Goal: Information Seeking & Learning: Learn about a topic

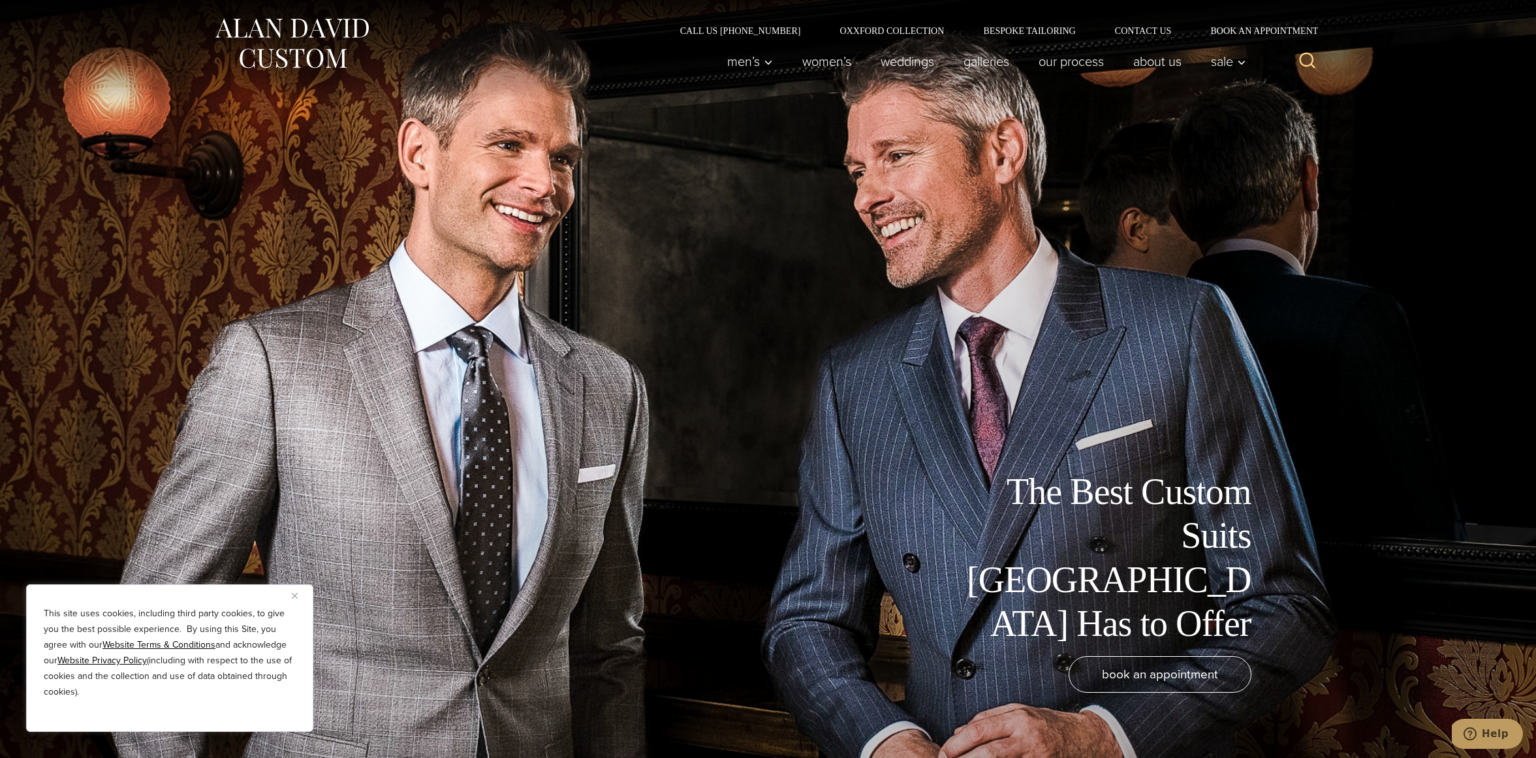
click at [294, 600] on button "Close" at bounding box center [300, 596] width 16 height 16
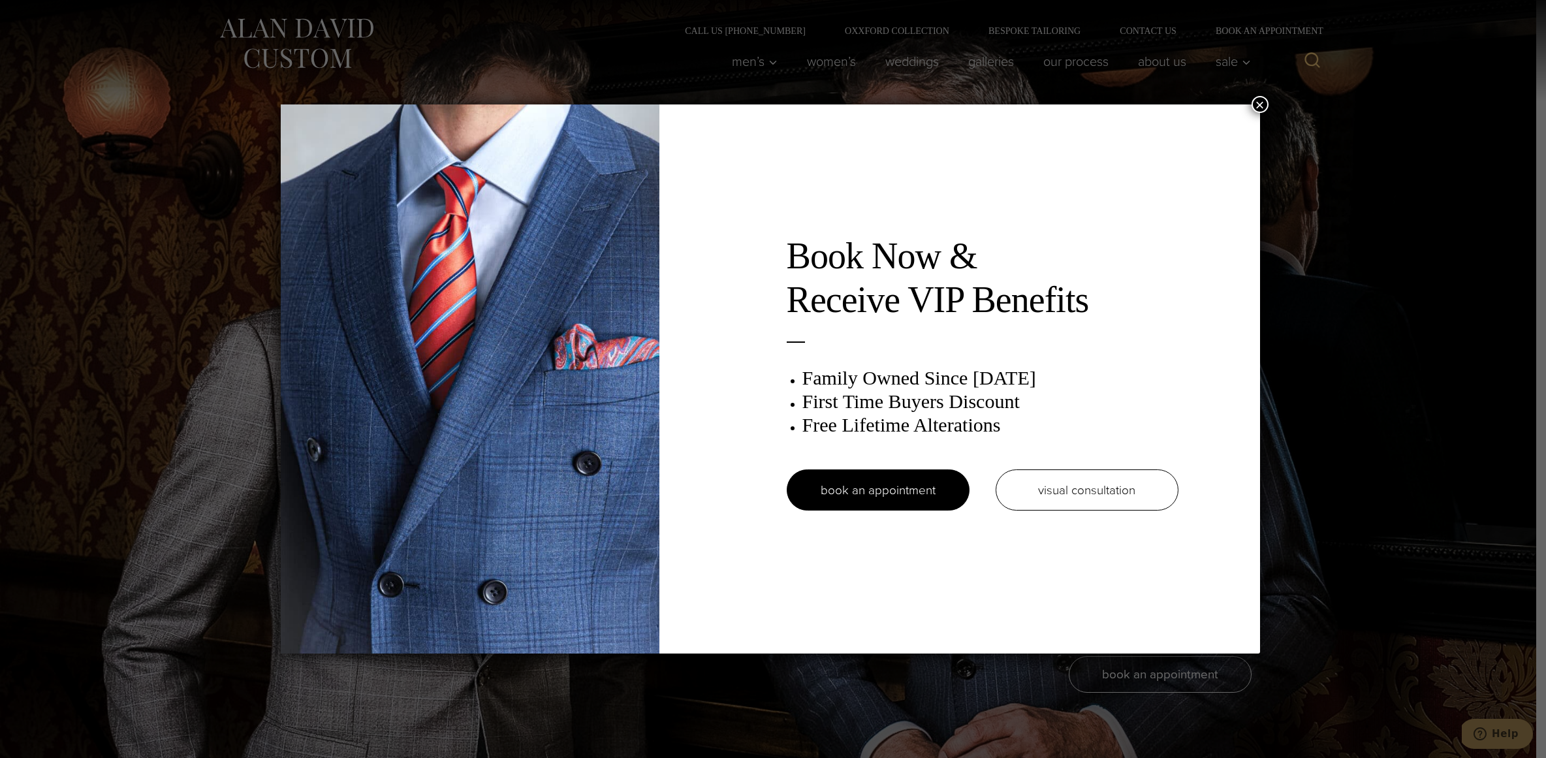
click at [1261, 104] on button "×" at bounding box center [1259, 104] width 17 height 17
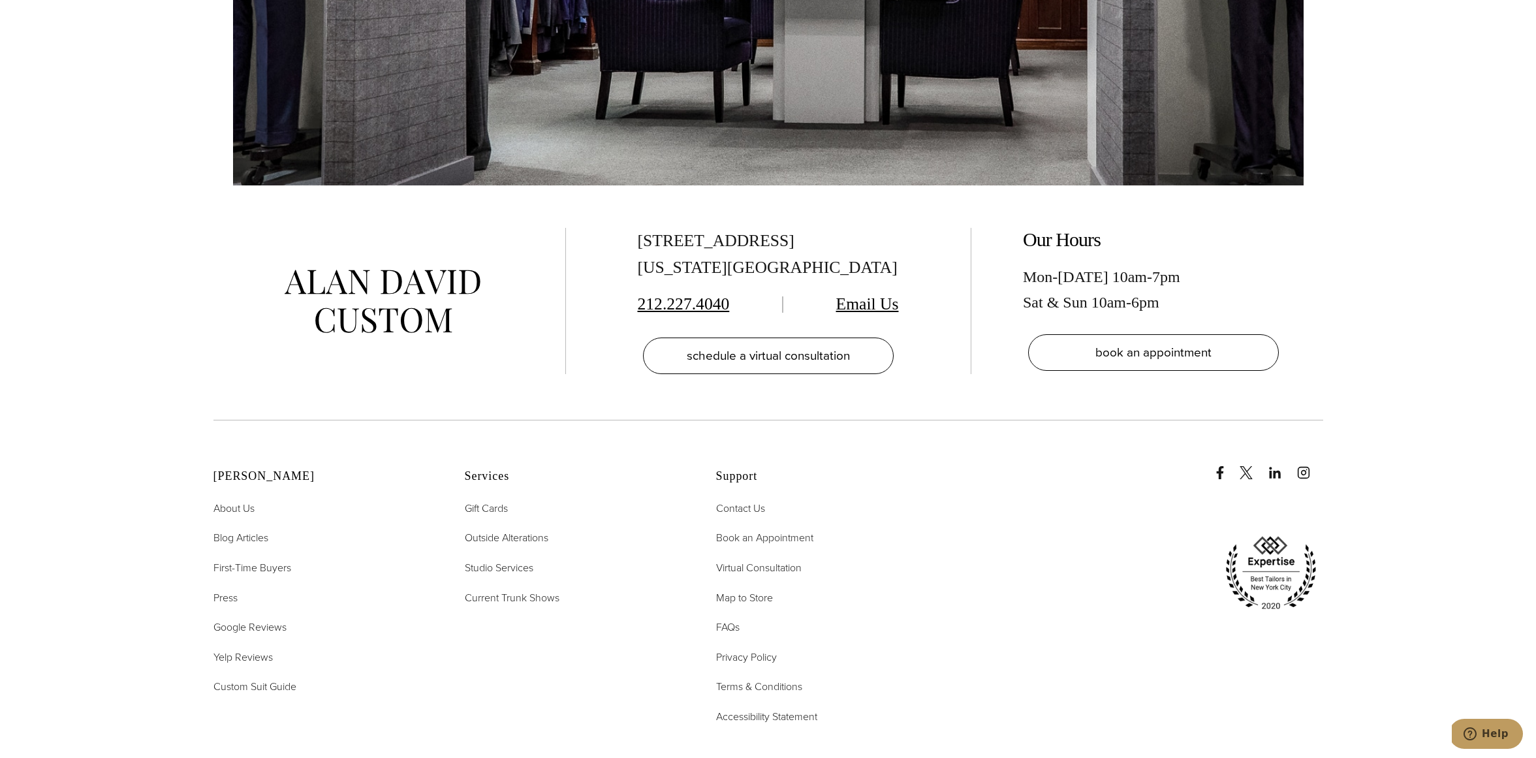
scroll to position [9198, 0]
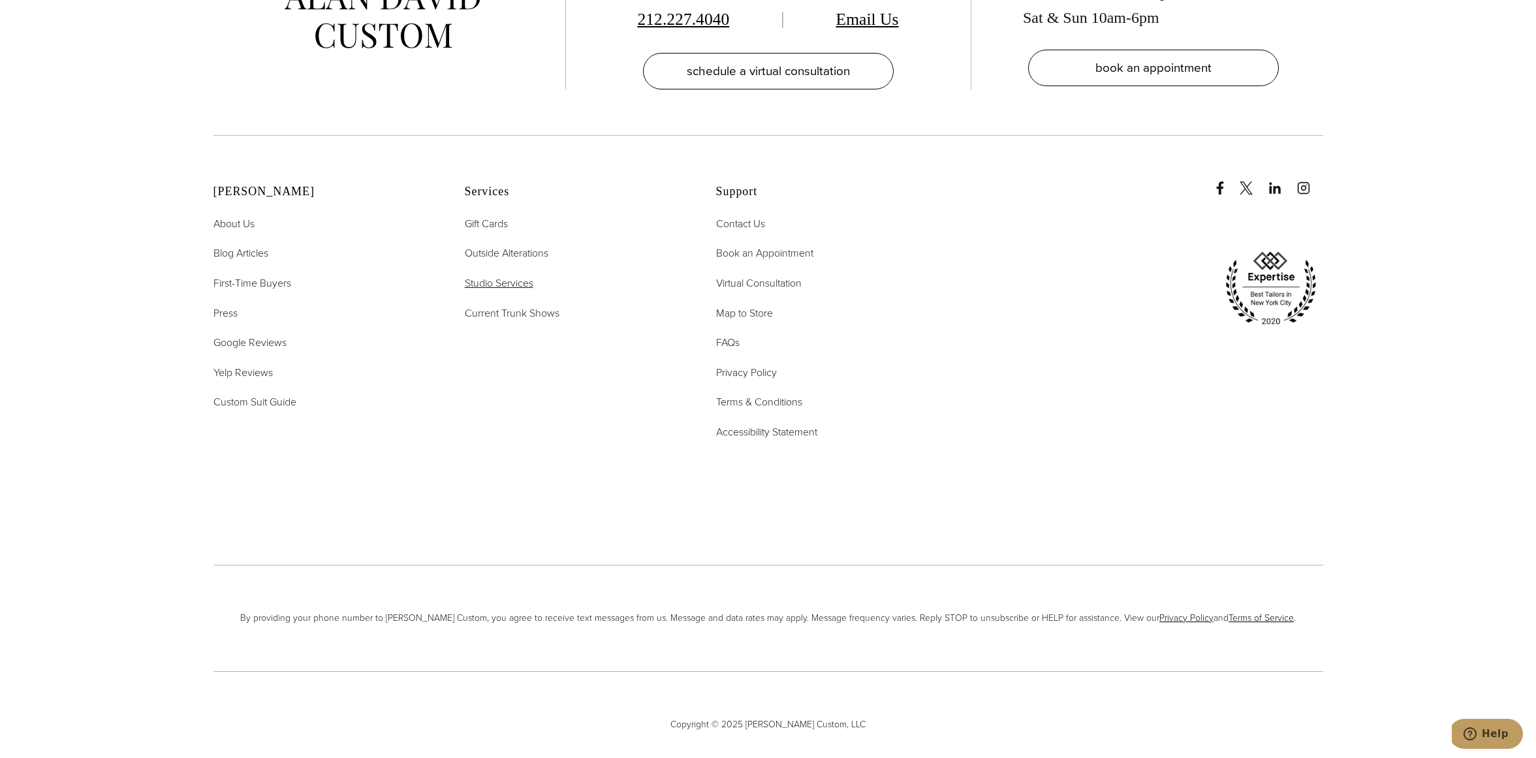
click at [480, 275] on span "Studio Services" at bounding box center [499, 282] width 69 height 15
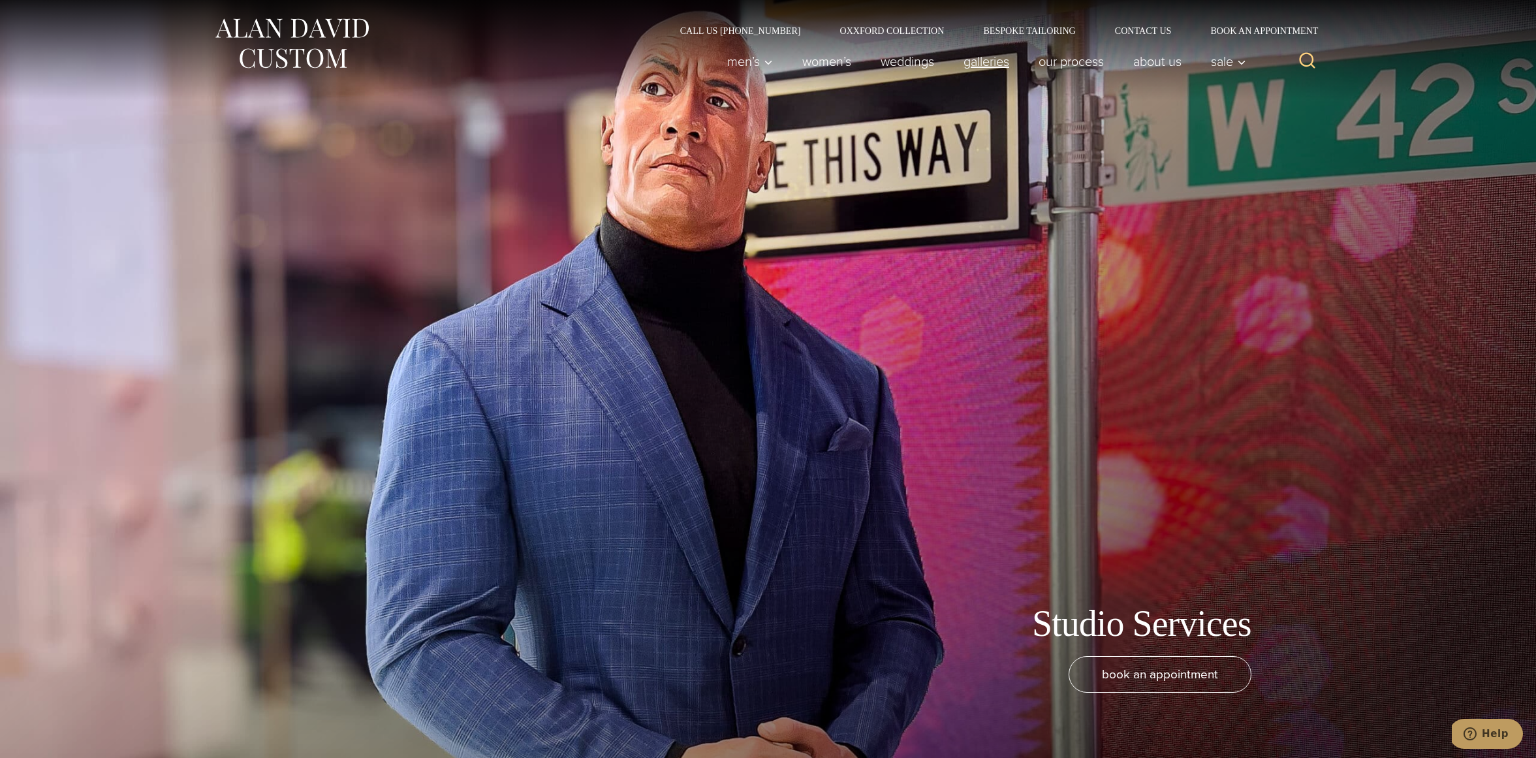
click at [996, 61] on link "Galleries" at bounding box center [985, 61] width 75 height 26
click at [975, 60] on link "Galleries" at bounding box center [985, 61] width 75 height 26
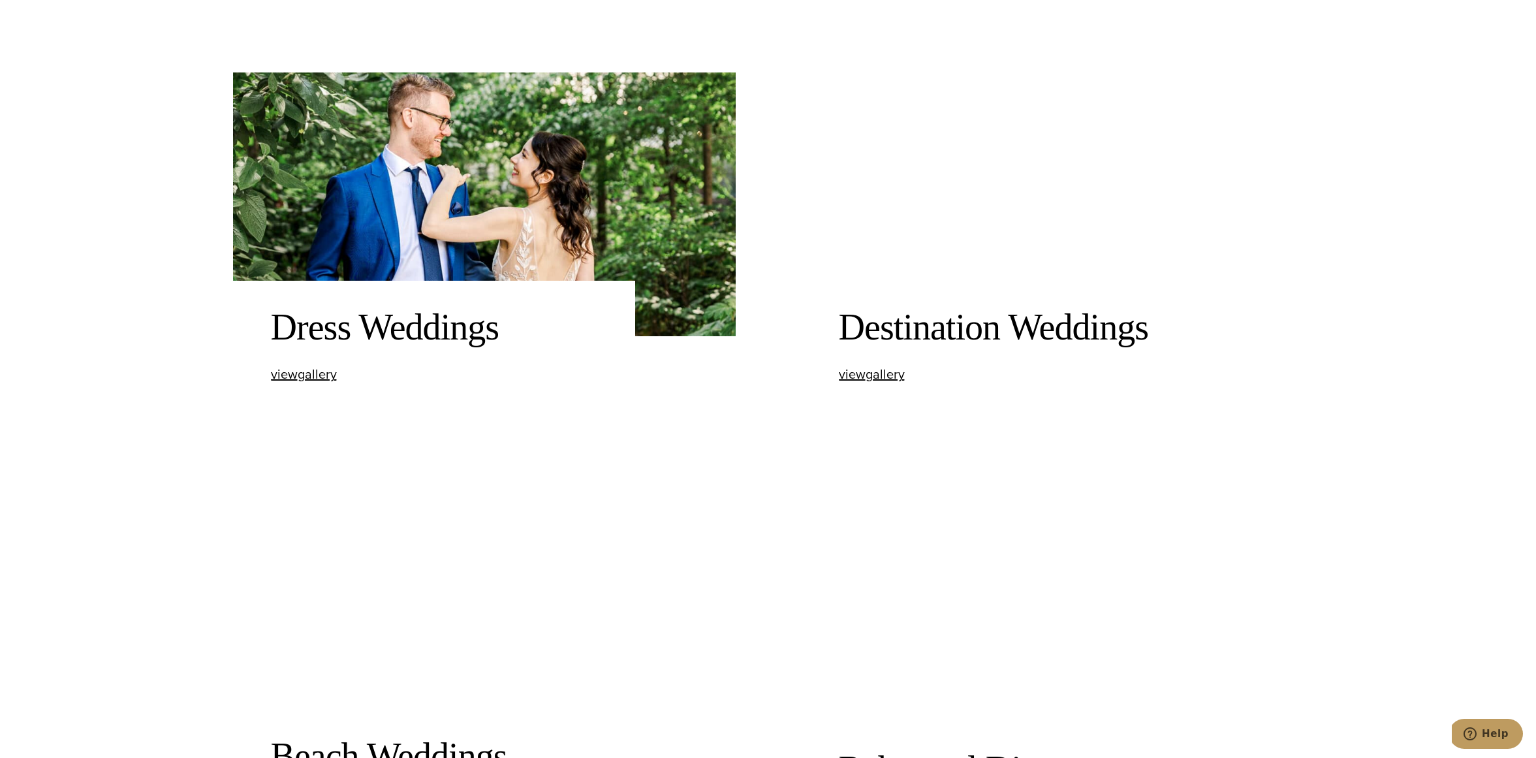
scroll to position [1708, 0]
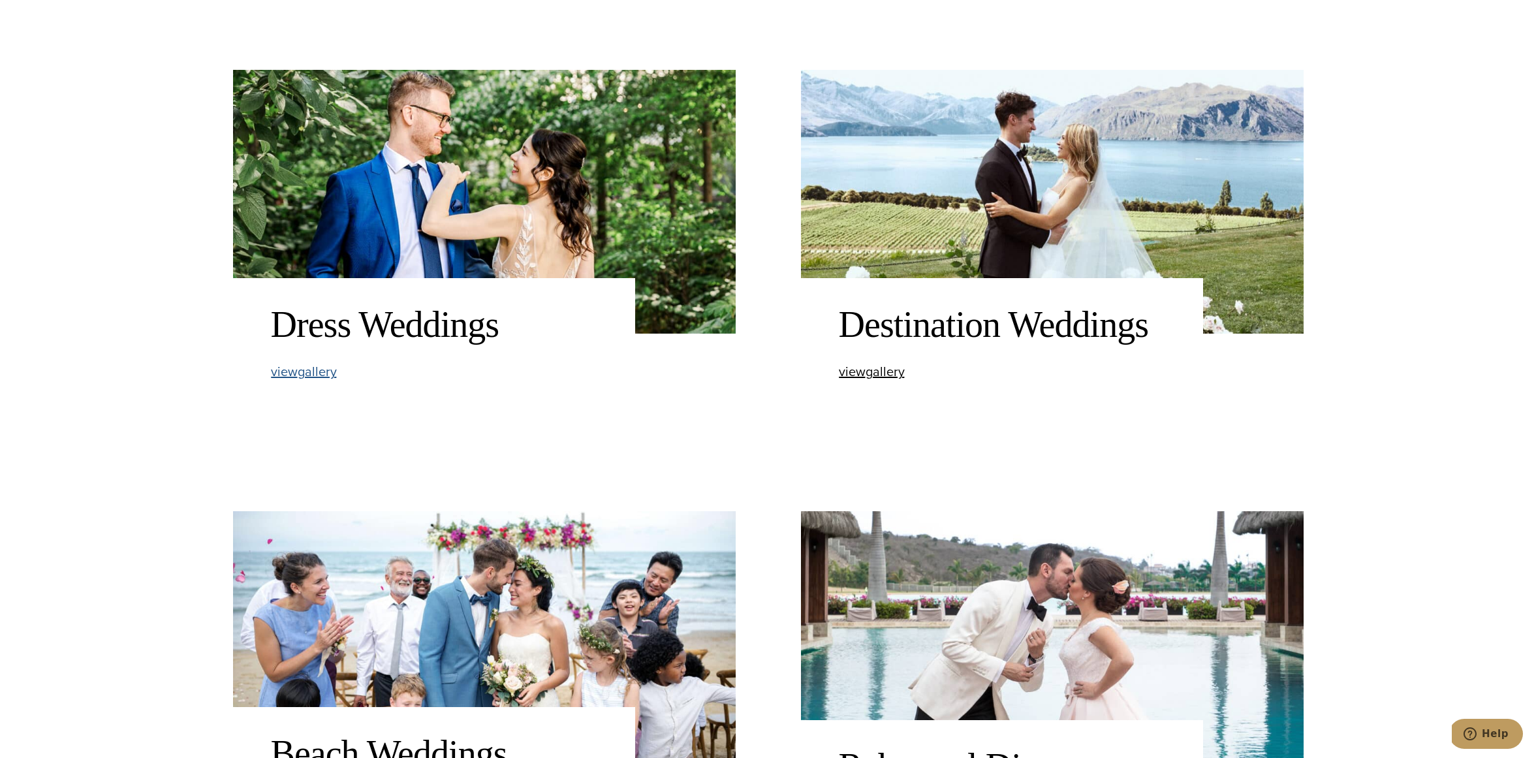
click at [314, 371] on span "view Dress Weddings gallery" at bounding box center [304, 372] width 66 height 20
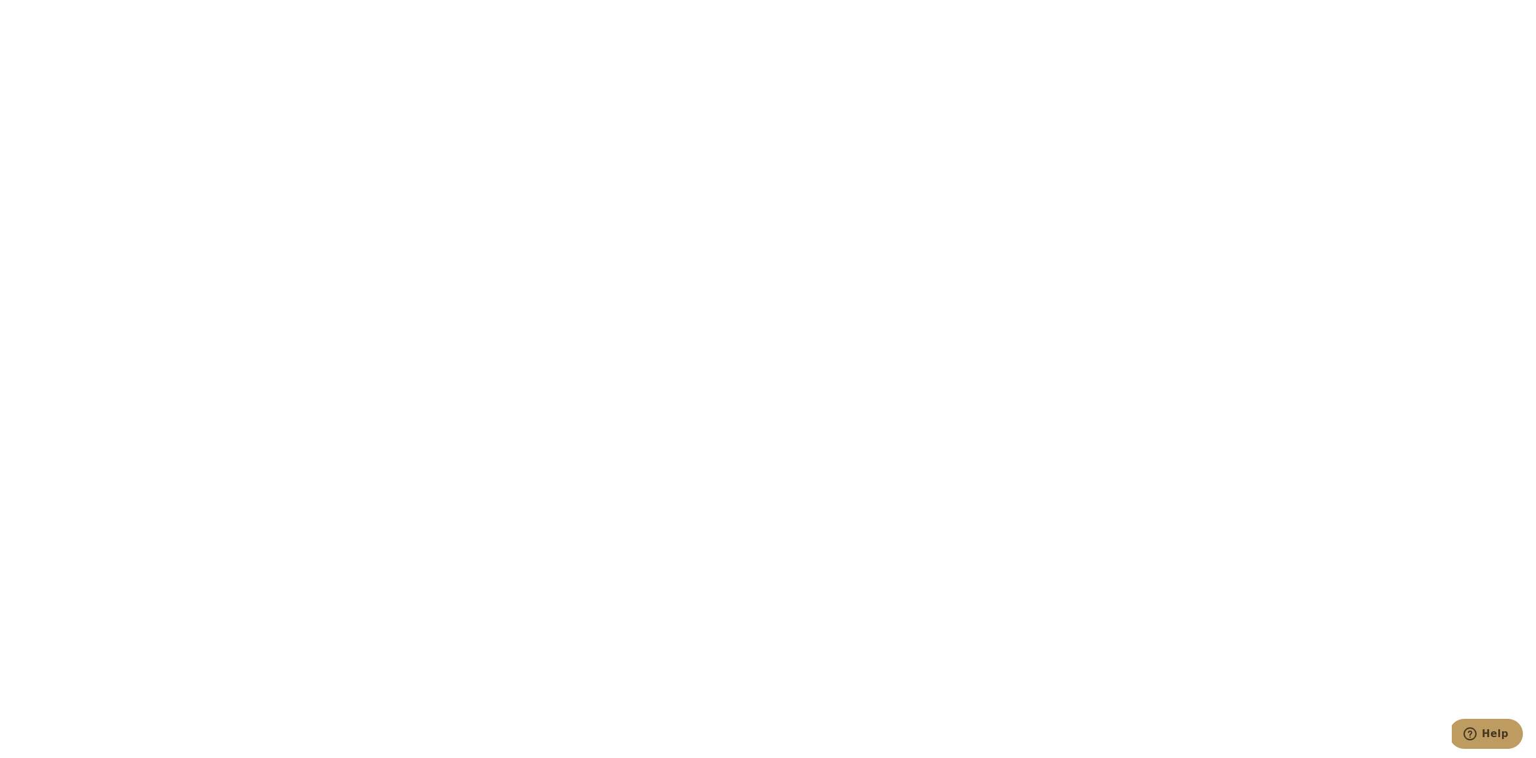
scroll to position [3458, 0]
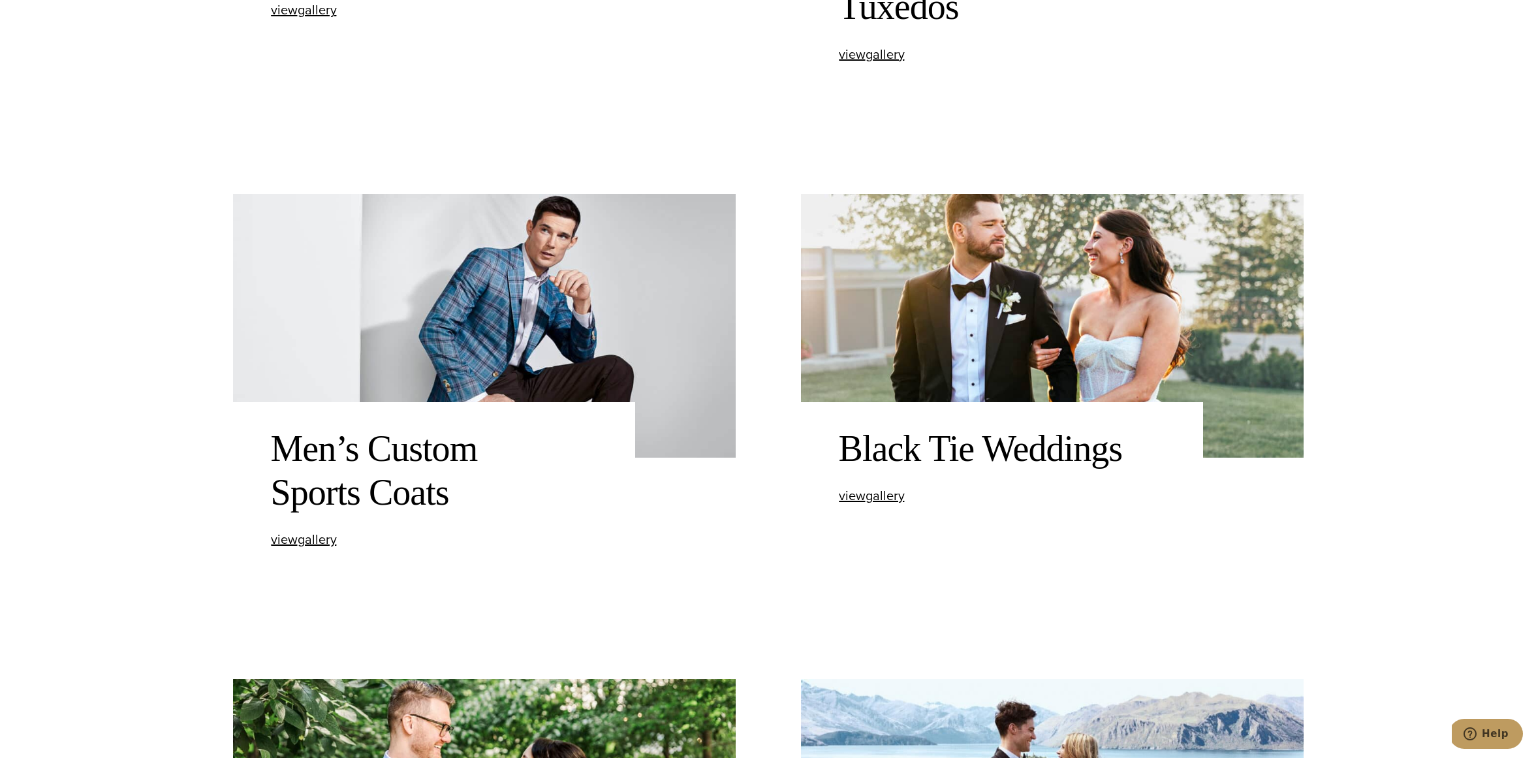
scroll to position [629, 0]
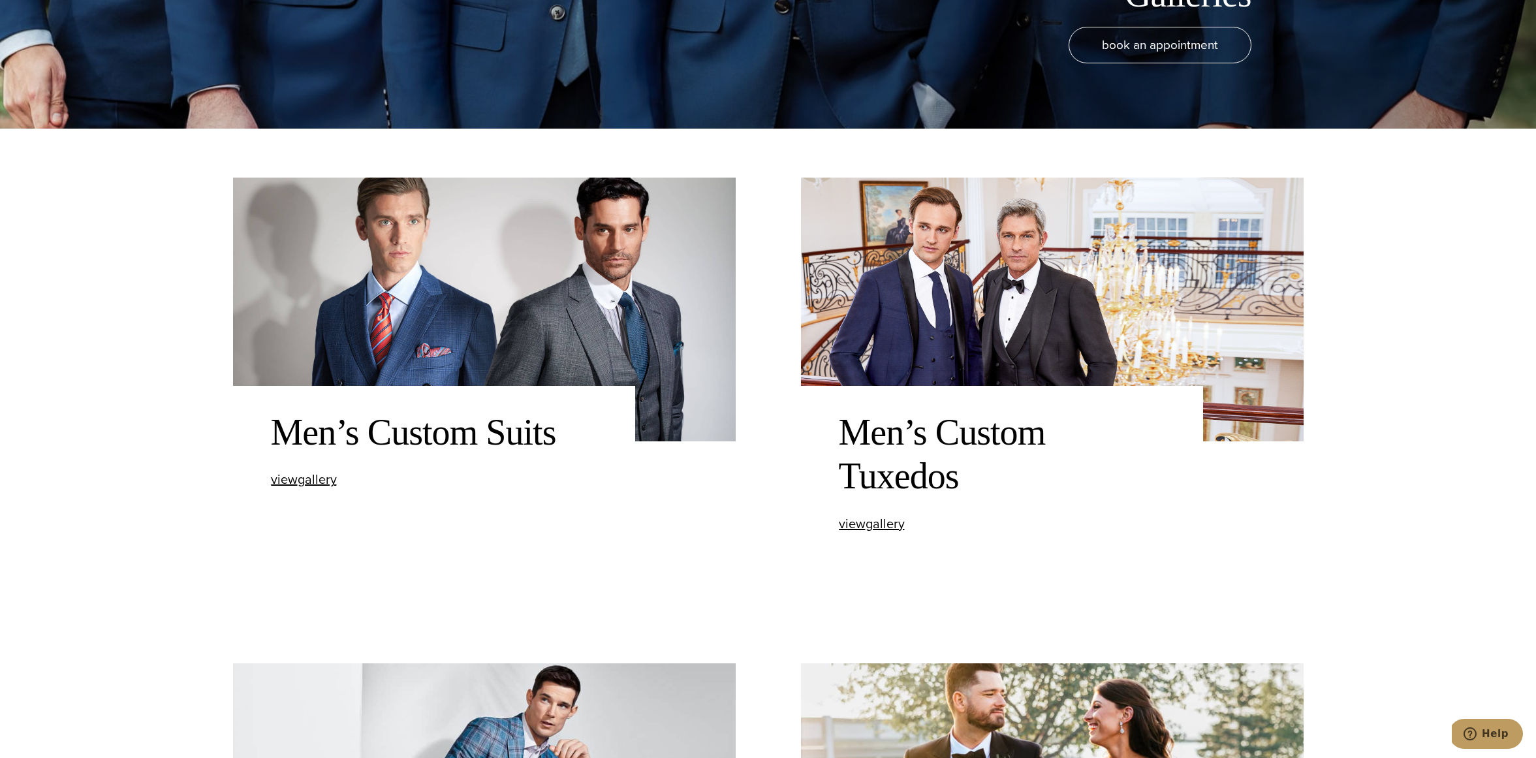
click at [1000, 347] on img at bounding box center [1052, 310] width 503 height 264
click at [879, 523] on span "view Men’s Custom Tuxedos gallery" at bounding box center [872, 524] width 66 height 20
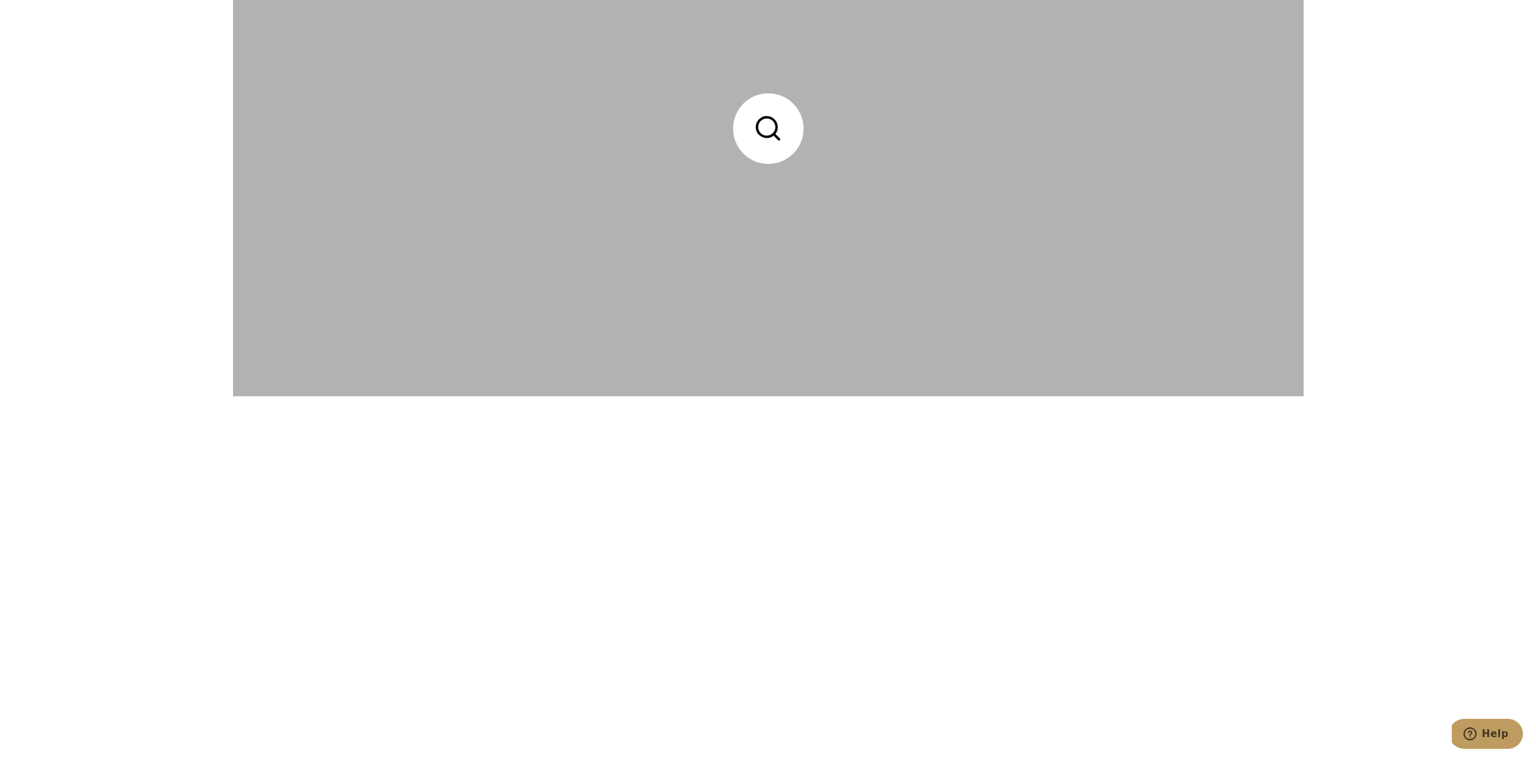
scroll to position [1828, 0]
